Goal: Check status: Check status

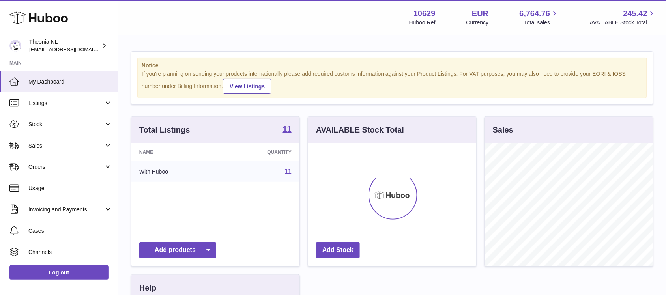
scroll to position [123, 168]
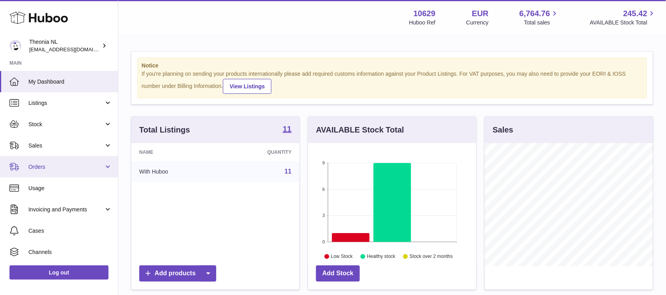
click at [34, 167] on span "Orders" at bounding box center [65, 166] width 75 height 7
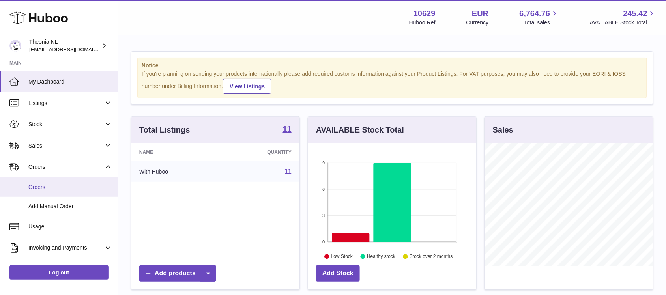
click at [45, 182] on link "Orders" at bounding box center [59, 187] width 118 height 19
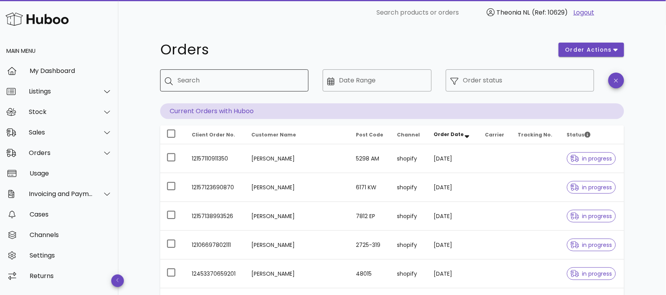
click at [209, 82] on input "Search" at bounding box center [240, 80] width 125 height 13
paste input "**********"
type input "**********"
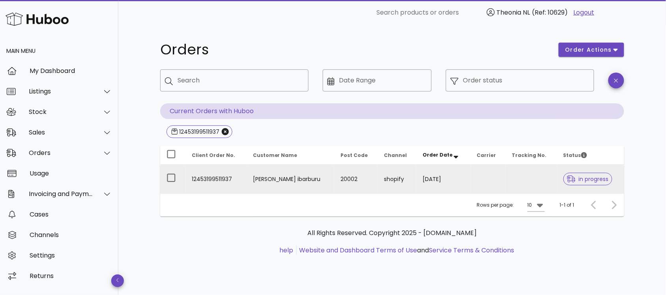
click at [223, 180] on td "12453199511937" at bounding box center [215, 179] width 61 height 28
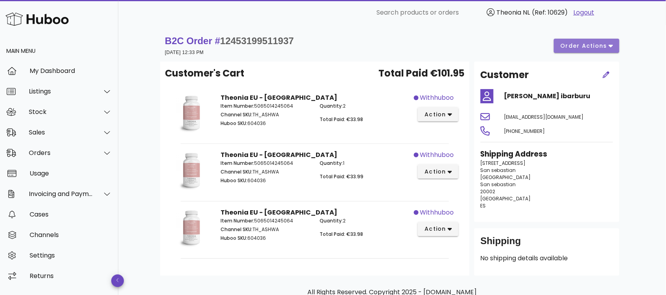
click at [596, 47] on span "order actions" at bounding box center [583, 46] width 47 height 8
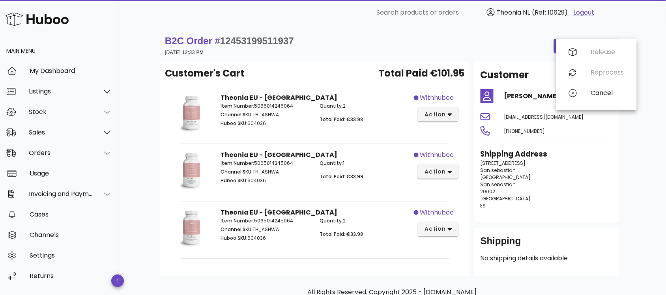
click at [643, 195] on div "B2C Order # 12453199511937 22 September 2025 at 12:33 PM order actions Customer…" at bounding box center [392, 182] width 502 height 315
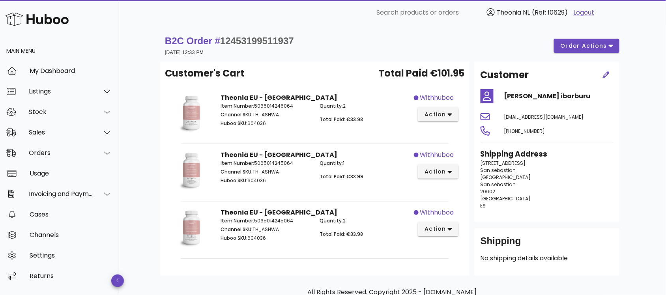
scroll to position [44, 0]
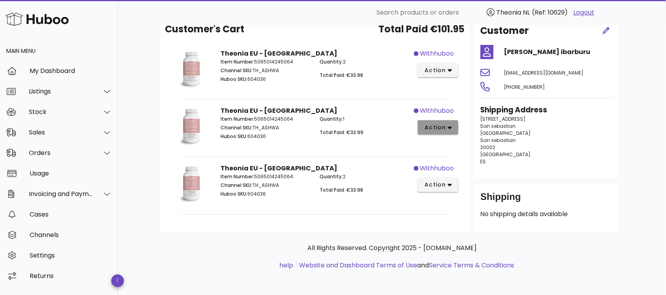
click at [446, 129] on span "action" at bounding box center [435, 128] width 22 height 8
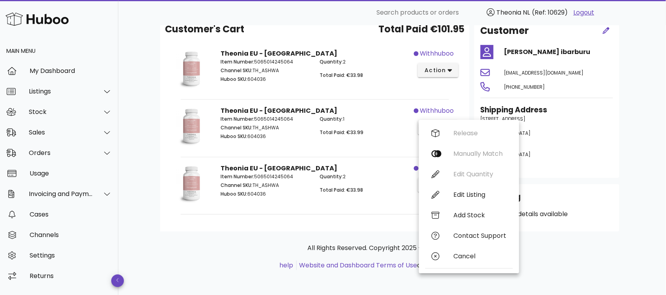
click at [648, 187] on div "B2C Order # 12453199511937 22 September 2025 at 12:33 PM order actions Customer…" at bounding box center [392, 138] width 548 height 315
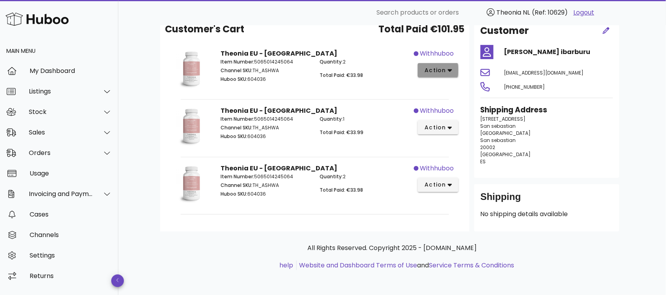
click at [436, 71] on span "action" at bounding box center [435, 70] width 22 height 8
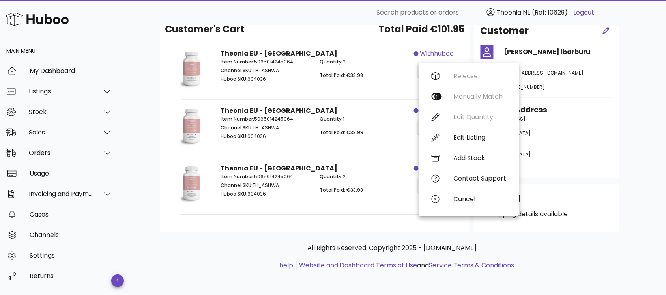
click at [631, 165] on div "B2C Order # 12453199511937 22 September 2025 at 12:33 PM order actions Customer…" at bounding box center [392, 138] width 502 height 315
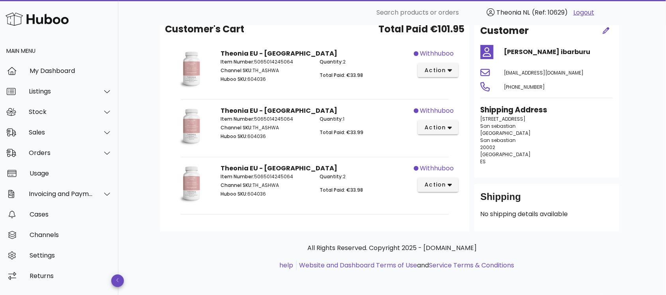
scroll to position [0, 0]
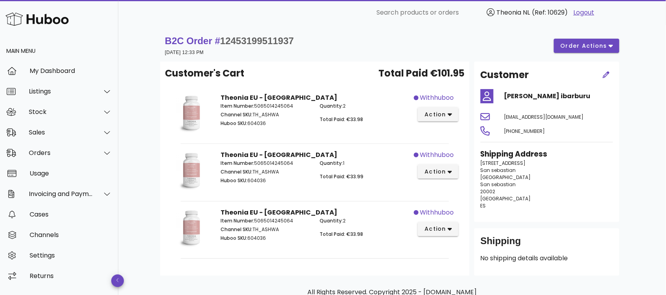
click at [583, 12] on link "Logout" at bounding box center [584, 12] width 21 height 9
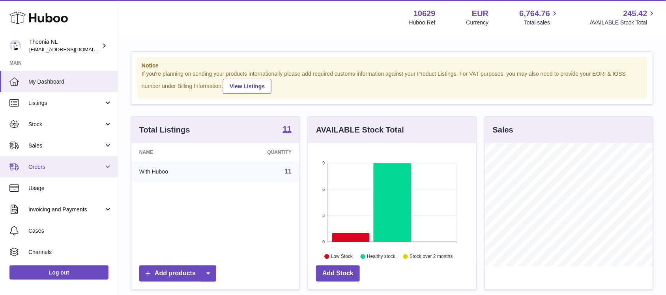
click at [36, 165] on span "Orders" at bounding box center [65, 166] width 75 height 7
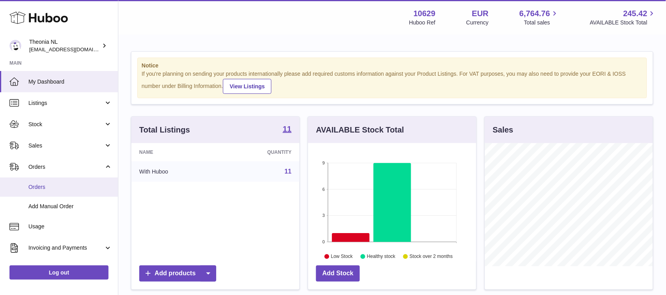
click at [40, 189] on span "Orders" at bounding box center [70, 187] width 84 height 7
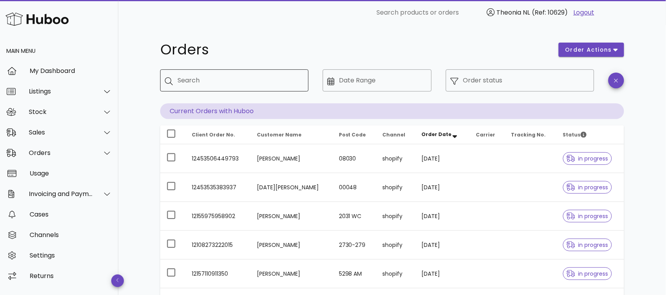
click at [214, 82] on input "Search" at bounding box center [240, 80] width 125 height 13
paste input "**********"
type input "**********"
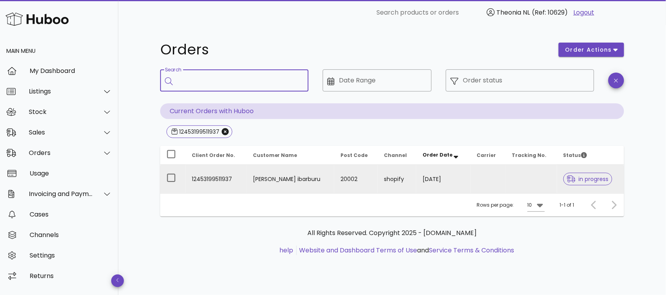
click at [219, 184] on td "12453199511937" at bounding box center [215, 179] width 61 height 28
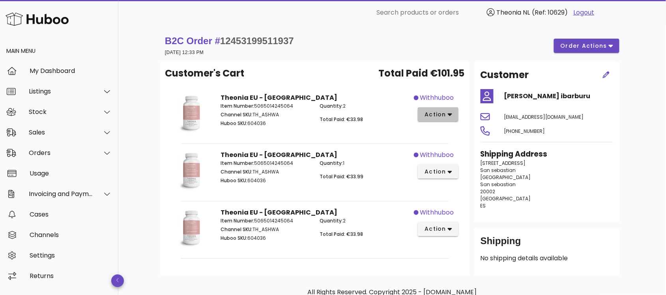
click at [451, 114] on icon "button" at bounding box center [450, 115] width 4 height 3
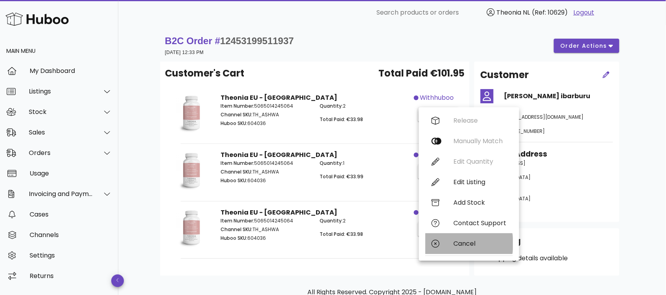
click at [469, 243] on div "Cancel" at bounding box center [480, 243] width 53 height 7
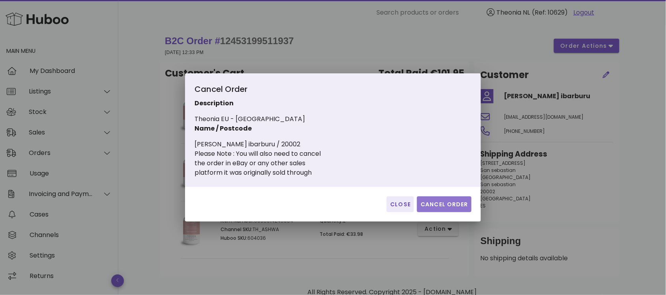
click at [452, 206] on span "Cancel Order" at bounding box center [444, 204] width 48 height 8
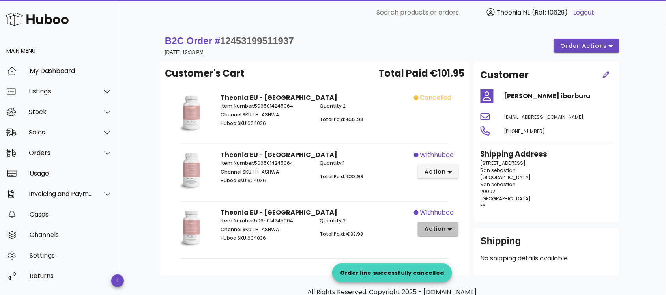
click at [448, 236] on button "action" at bounding box center [438, 229] width 41 height 14
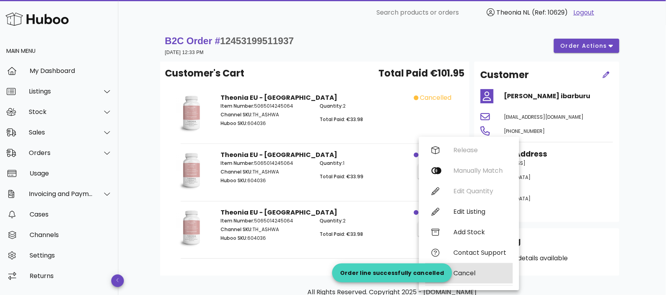
click at [476, 275] on div "Cancel" at bounding box center [480, 273] width 53 height 7
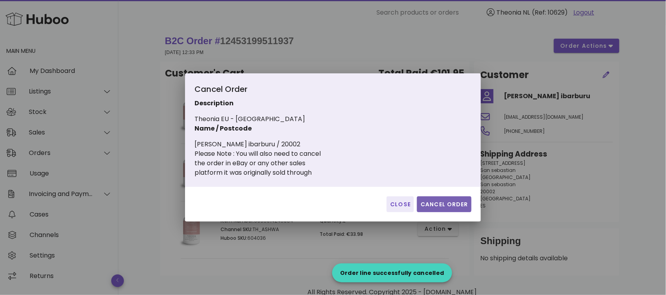
click at [444, 202] on span "Cancel Order" at bounding box center [444, 204] width 48 height 8
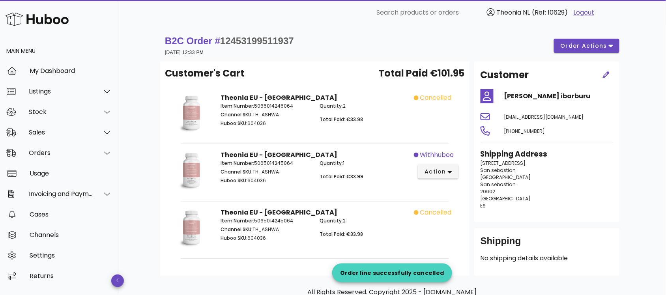
click at [624, 212] on div "Customer Itziar Erauskin ibarburu itziarerauskin@gmail.com +34633866598 Shippin…" at bounding box center [547, 169] width 155 height 214
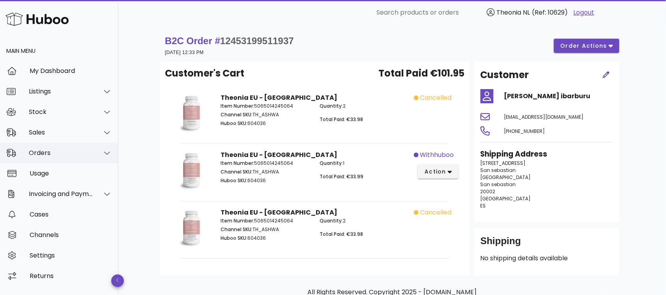
click at [42, 158] on div "Orders" at bounding box center [59, 153] width 118 height 21
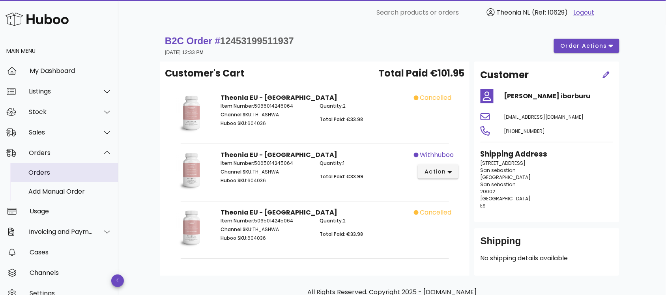
click at [47, 174] on div "Orders" at bounding box center [70, 172] width 84 height 7
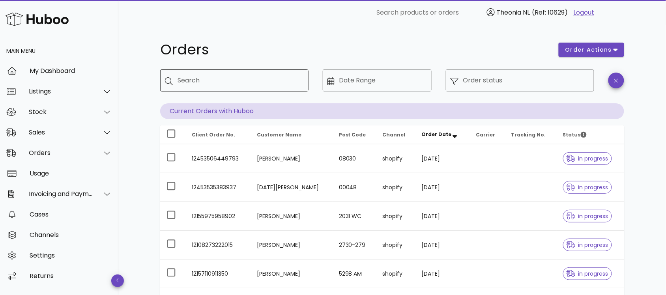
click at [209, 86] on input "Search" at bounding box center [240, 80] width 125 height 13
paste input "**********"
type input "**********"
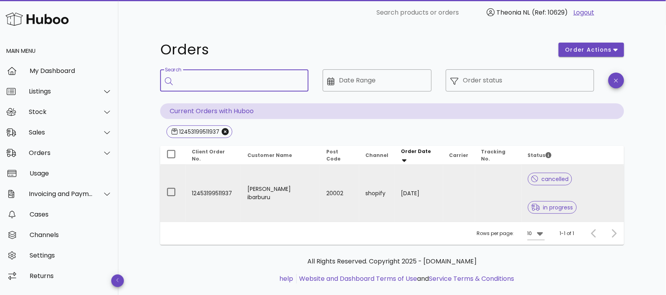
click at [200, 180] on td "12453199511937" at bounding box center [213, 193] width 56 height 57
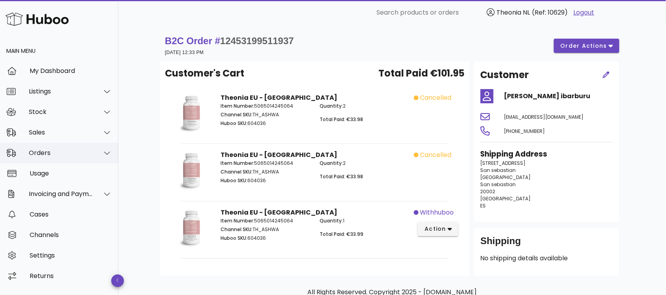
click at [36, 150] on div "Orders" at bounding box center [61, 152] width 64 height 7
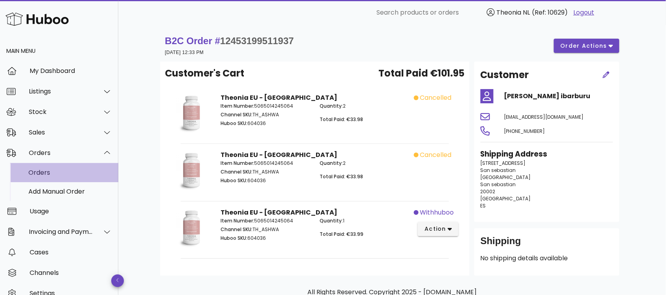
click at [45, 176] on div "Orders" at bounding box center [70, 172] width 84 height 7
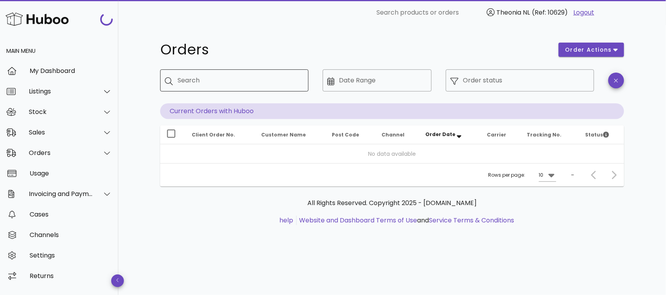
click at [220, 78] on input "Search" at bounding box center [240, 80] width 125 height 13
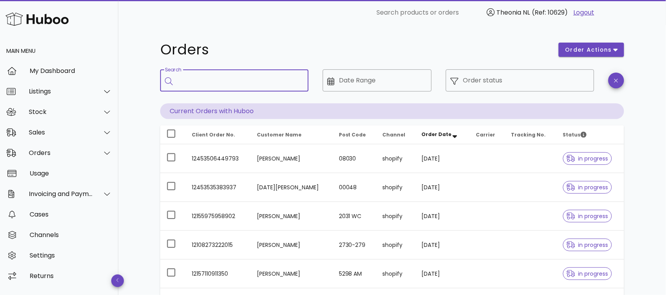
paste input "**********"
type input "**********"
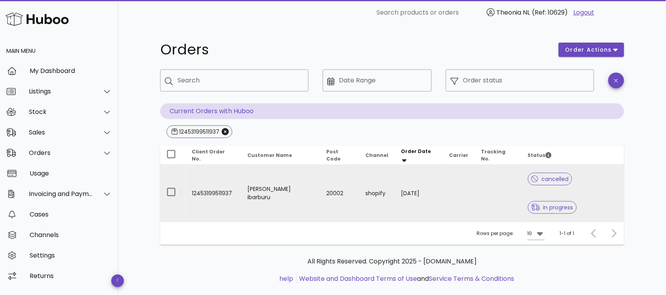
click at [217, 182] on td "12453199511937" at bounding box center [213, 193] width 56 height 57
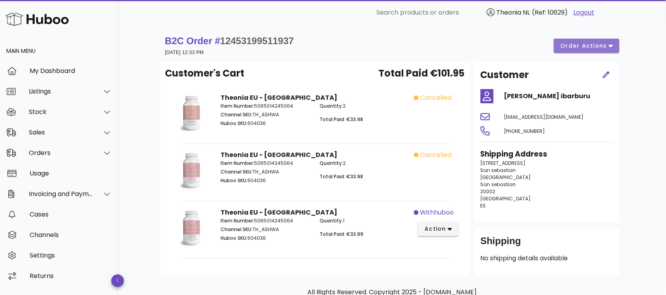
click at [599, 43] on span "order actions" at bounding box center [583, 46] width 47 height 8
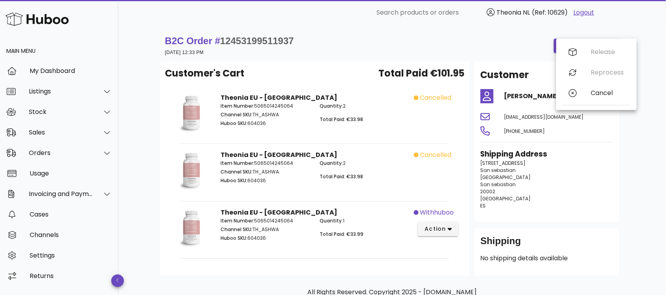
click at [633, 188] on div "B2C Order # 12453199511937 22 September 2025 at 12:33 PM order actions Customer…" at bounding box center [392, 182] width 502 height 315
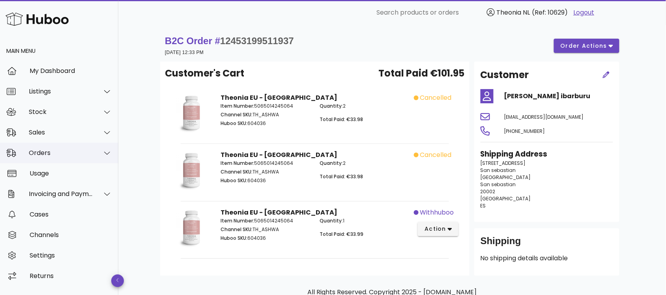
click at [37, 151] on div "Orders" at bounding box center [61, 152] width 64 height 7
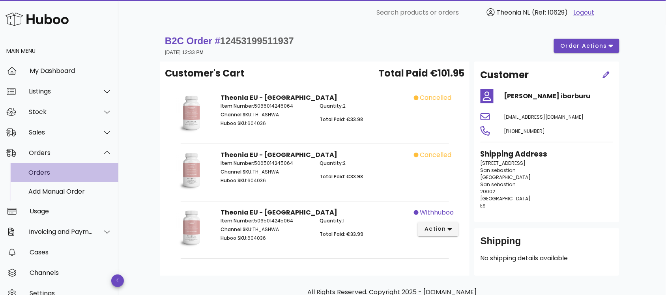
click at [50, 174] on div "Orders" at bounding box center [70, 172] width 84 height 7
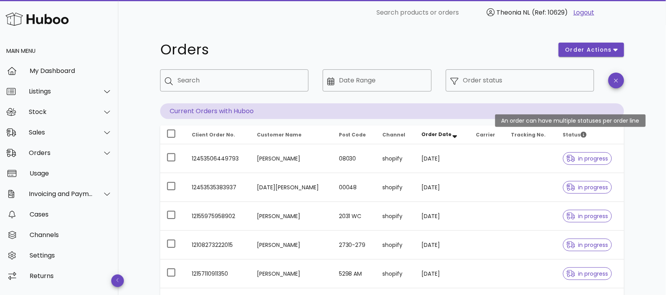
click at [569, 134] on span "Status" at bounding box center [575, 134] width 24 height 7
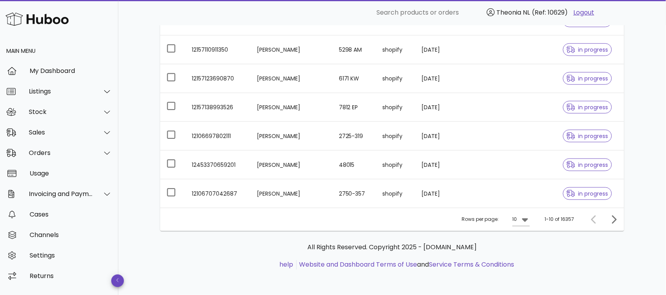
scroll to position [27, 0]
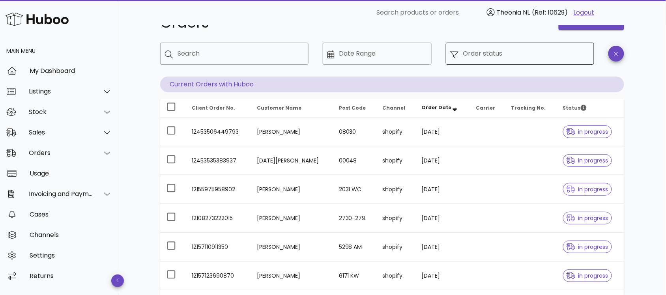
click at [477, 56] on input "Order status" at bounding box center [526, 53] width 126 height 13
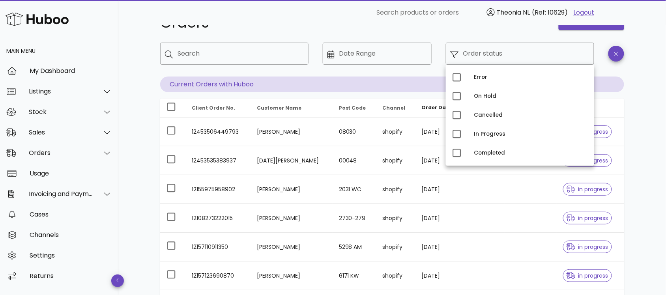
click at [653, 163] on div "Orders order actions ​ Search ​ Date Range ​ Order status Current Orders with H…" at bounding box center [392, 245] width 548 height 494
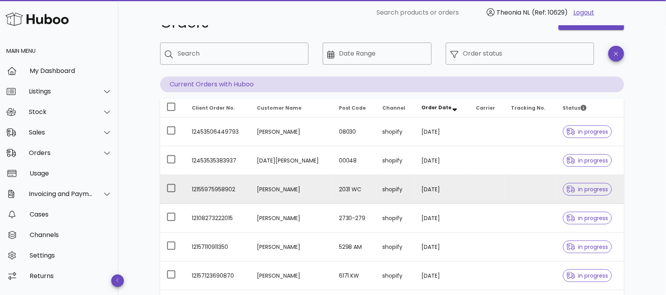
scroll to position [0, 0]
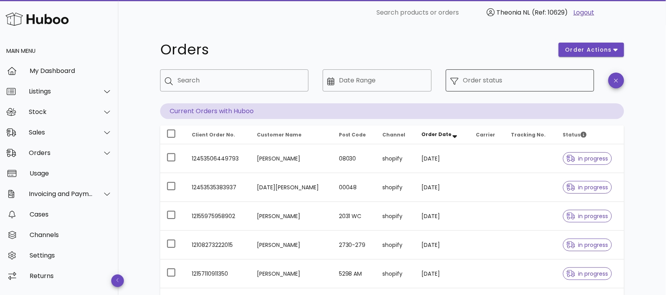
click at [510, 84] on input "Order status" at bounding box center [526, 80] width 126 height 13
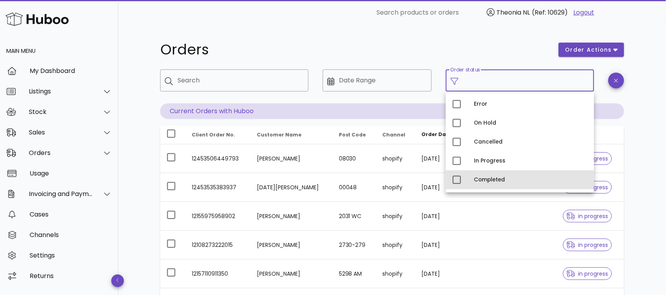
click at [488, 180] on div "Completed" at bounding box center [531, 180] width 114 height 6
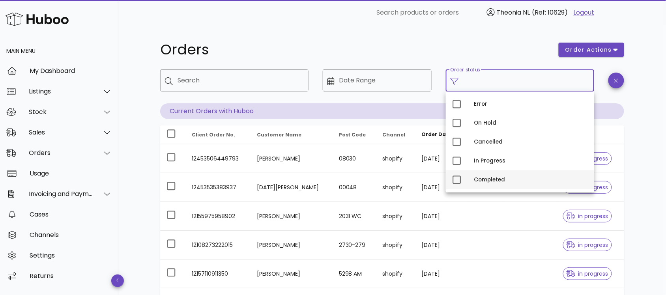
type input "**********"
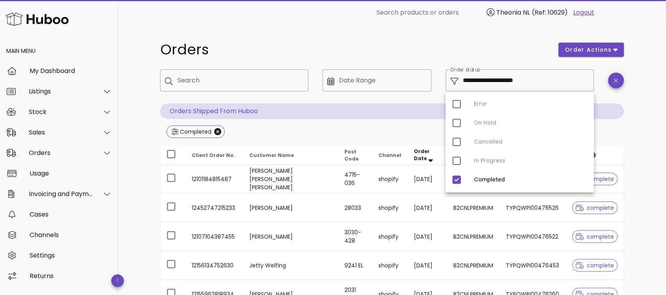
click at [307, 37] on div "**********" at bounding box center [392, 282] width 502 height 515
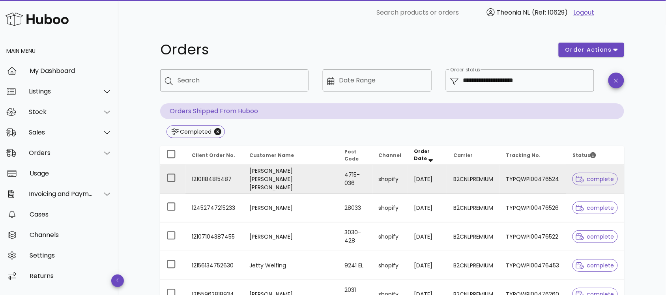
click at [226, 177] on td "12101184815487" at bounding box center [214, 179] width 58 height 29
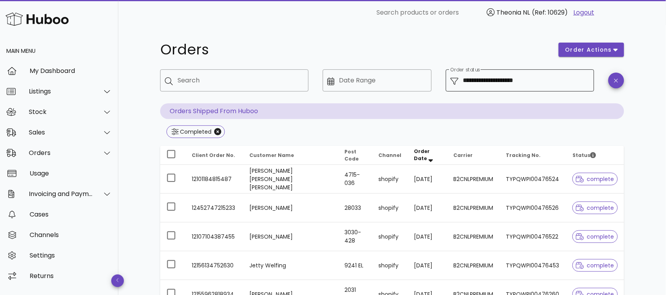
click at [529, 77] on input "**********" at bounding box center [526, 80] width 126 height 13
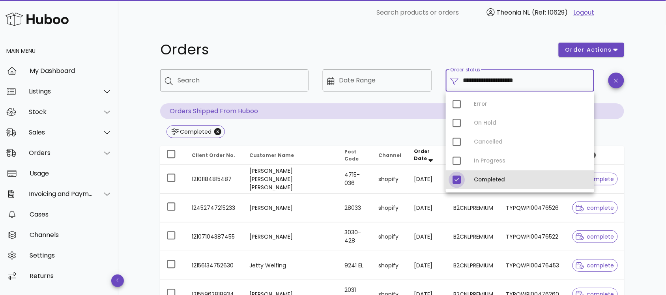
click at [458, 182] on div at bounding box center [456, 179] width 13 height 13
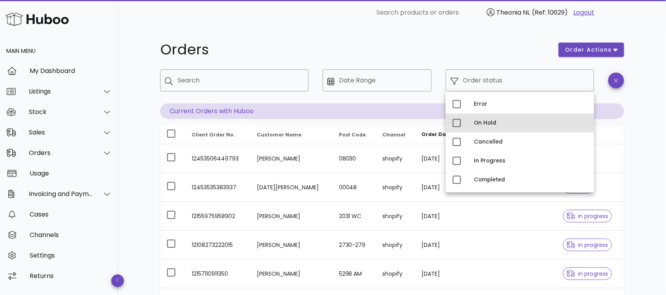
click at [483, 125] on div "On Hold" at bounding box center [531, 123] width 114 height 6
type input "**********"
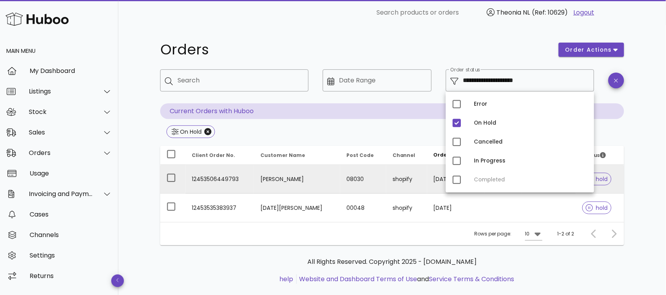
click at [216, 180] on td "12453506449793" at bounding box center [219, 179] width 69 height 29
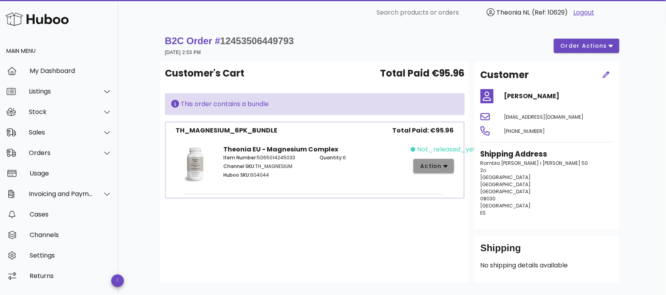
click at [441, 165] on span "action" at bounding box center [431, 166] width 22 height 8
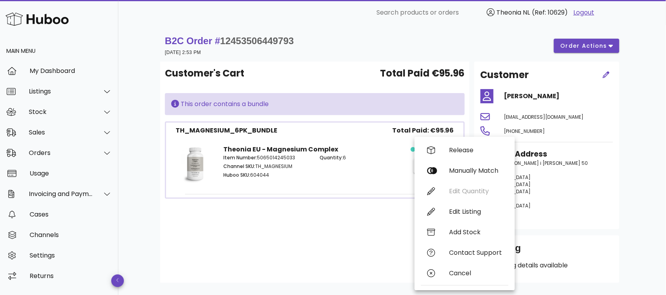
click at [641, 216] on div "B2C Order # 12453506449793 22 September 2025 at 2:53 PM order actions Customer'…" at bounding box center [392, 186] width 502 height 322
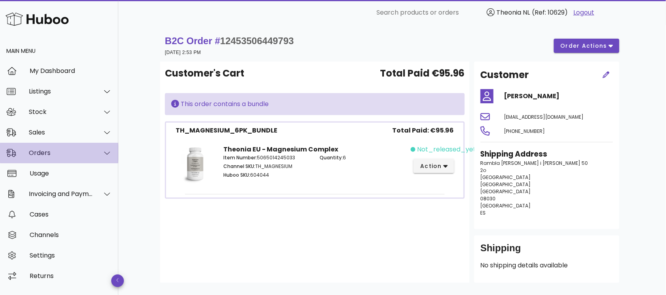
click at [43, 150] on div "Orders" at bounding box center [61, 152] width 64 height 7
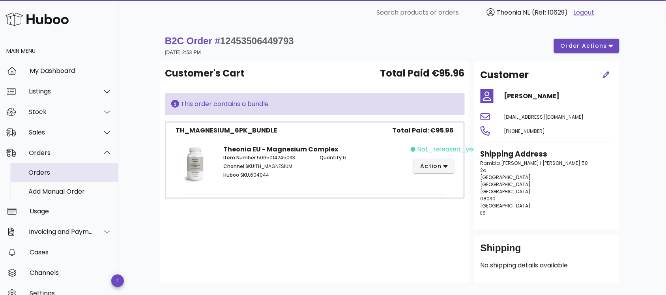
click at [40, 176] on div "Orders" at bounding box center [70, 172] width 84 height 7
